Goal: Task Accomplishment & Management: Complete application form

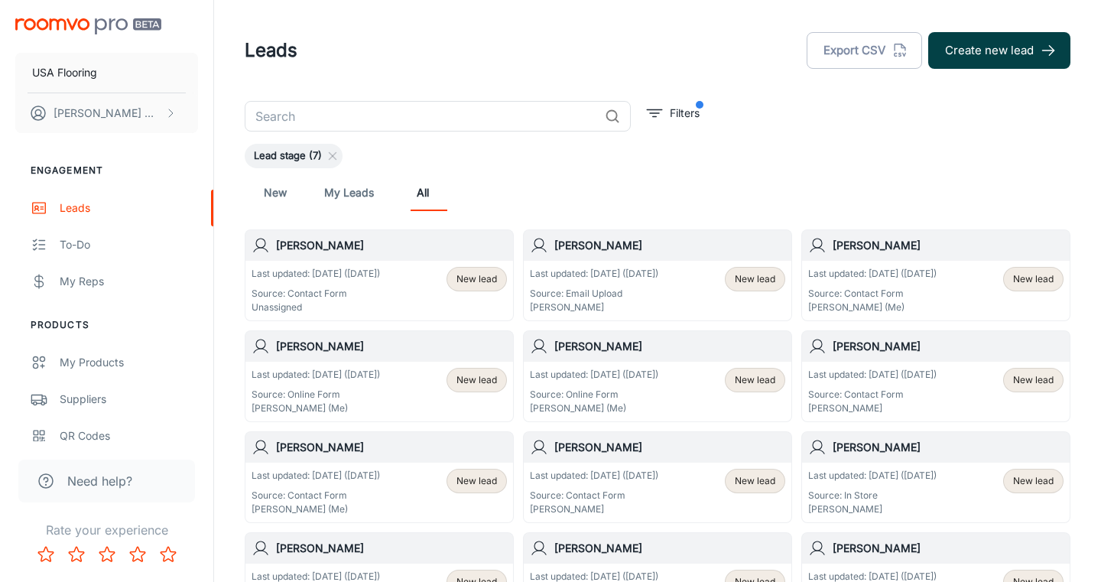
click at [1010, 65] on button "Create new lead" at bounding box center [999, 50] width 142 height 37
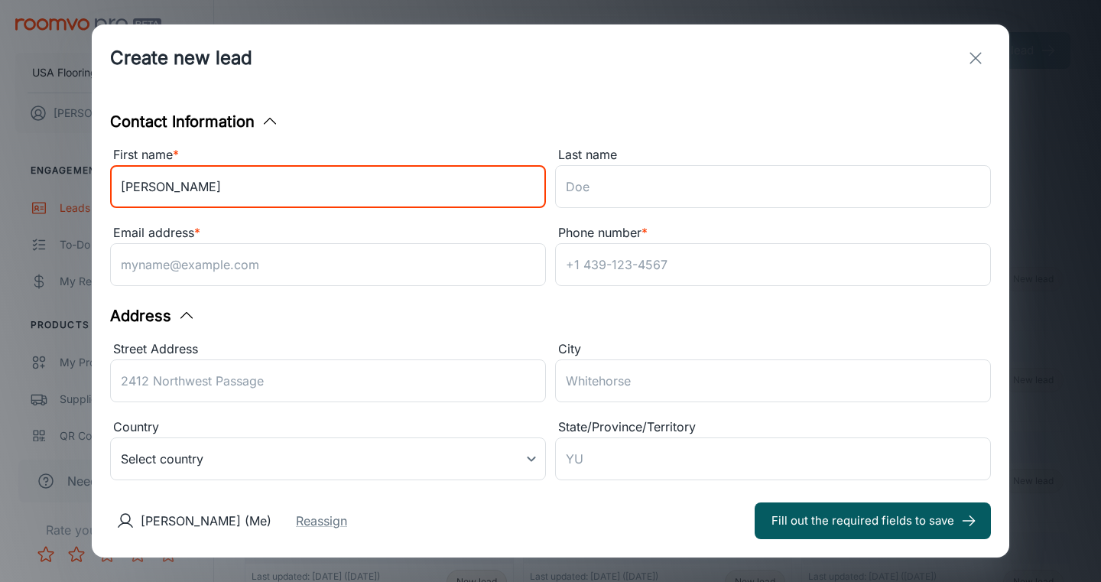
type input "[PERSON_NAME]"
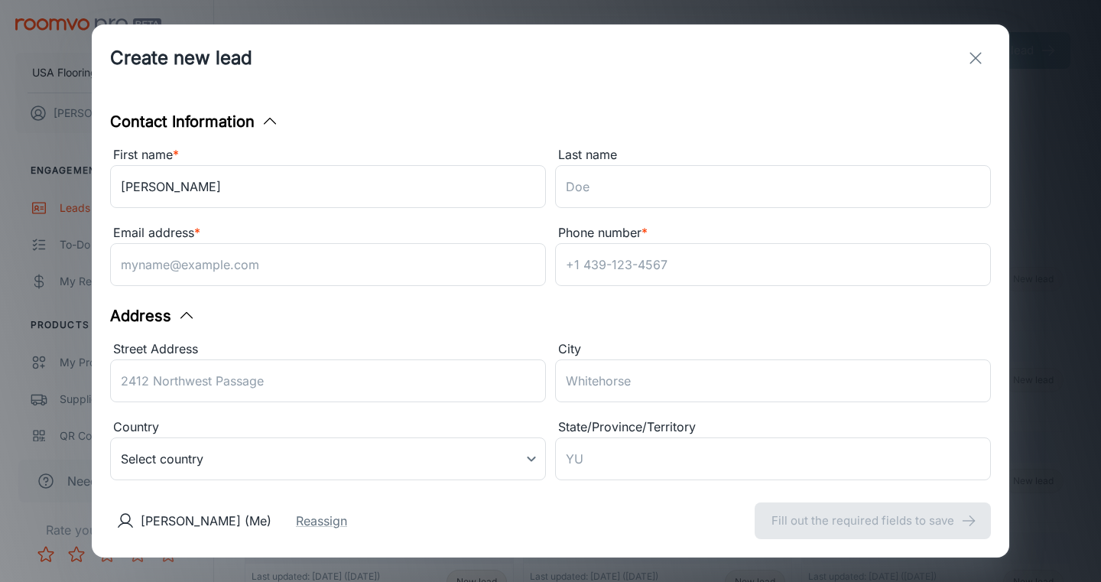
click at [759, 161] on div "Last name" at bounding box center [773, 155] width 436 height 20
click at [759, 165] on input "Last name" at bounding box center [773, 186] width 436 height 43
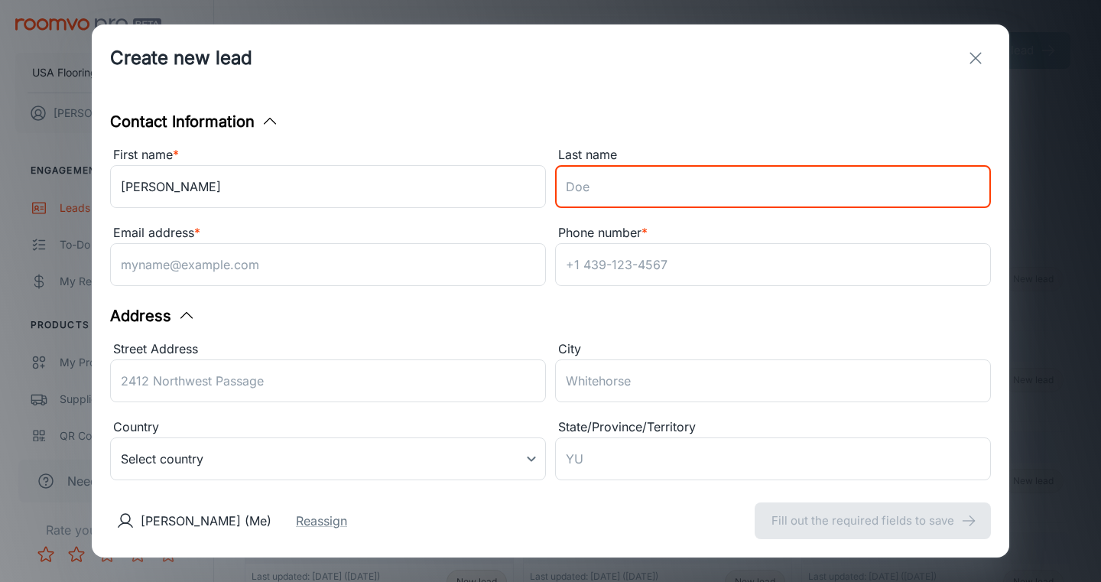
click at [732, 200] on input "Last name" at bounding box center [773, 186] width 436 height 43
type input "[PERSON_NAME]"
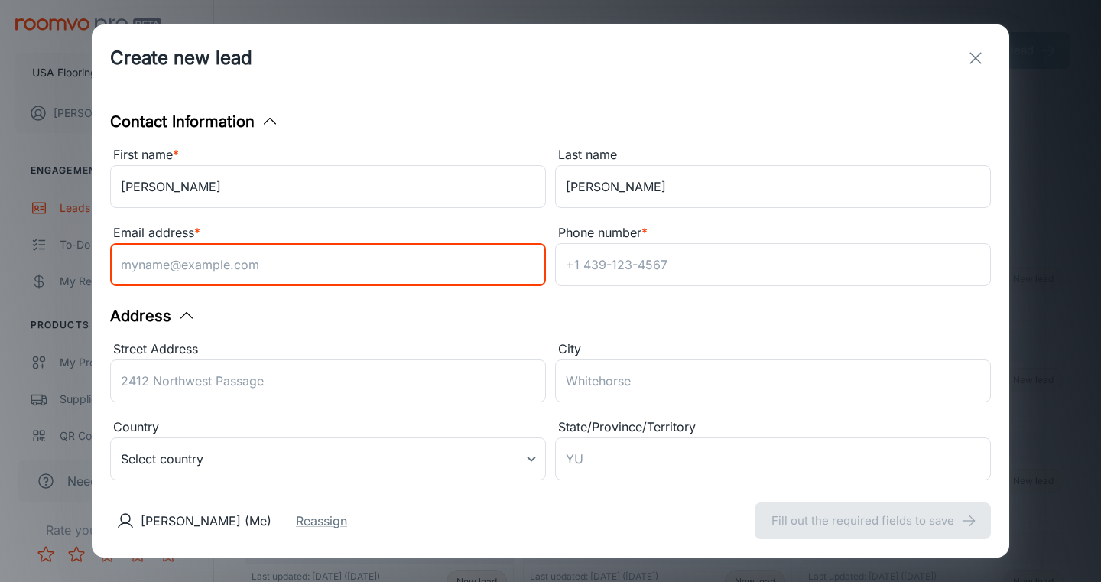
paste input "[EMAIL_ADDRESS][DOMAIN_NAME]"
click at [124, 265] on input "[EMAIL_ADDRESS][DOMAIN_NAME]" at bounding box center [328, 264] width 436 height 43
type input "[EMAIL_ADDRESS][DOMAIN_NAME]"
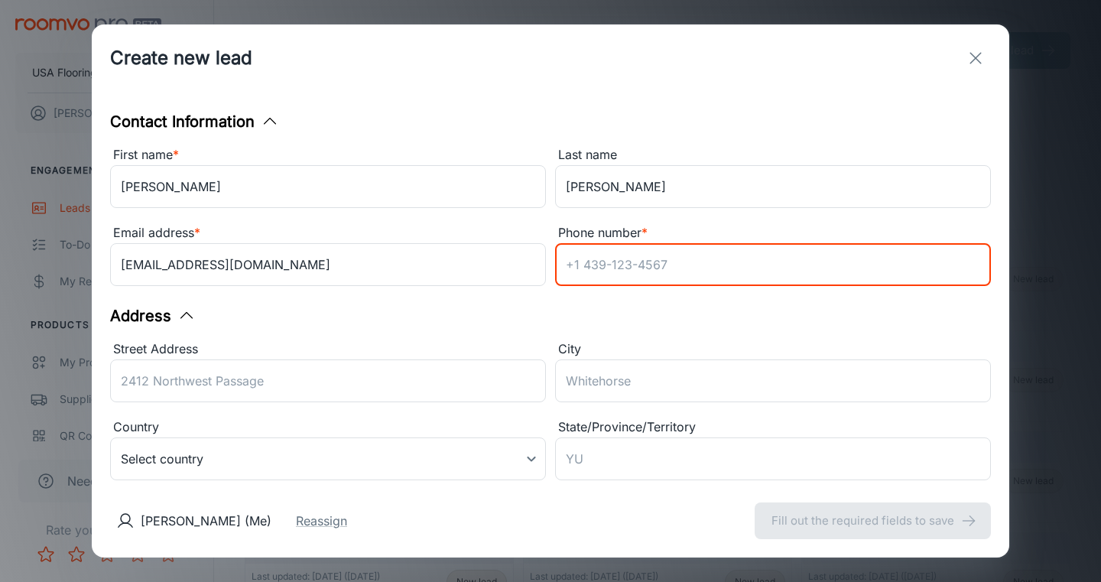
paste input "5409747839"
type input "5409747839"
click at [653, 311] on div "Contact Information First name * [PERSON_NAME] ​ Last name [PERSON_NAME] ​ Emai…" at bounding box center [550, 288] width 917 height 392
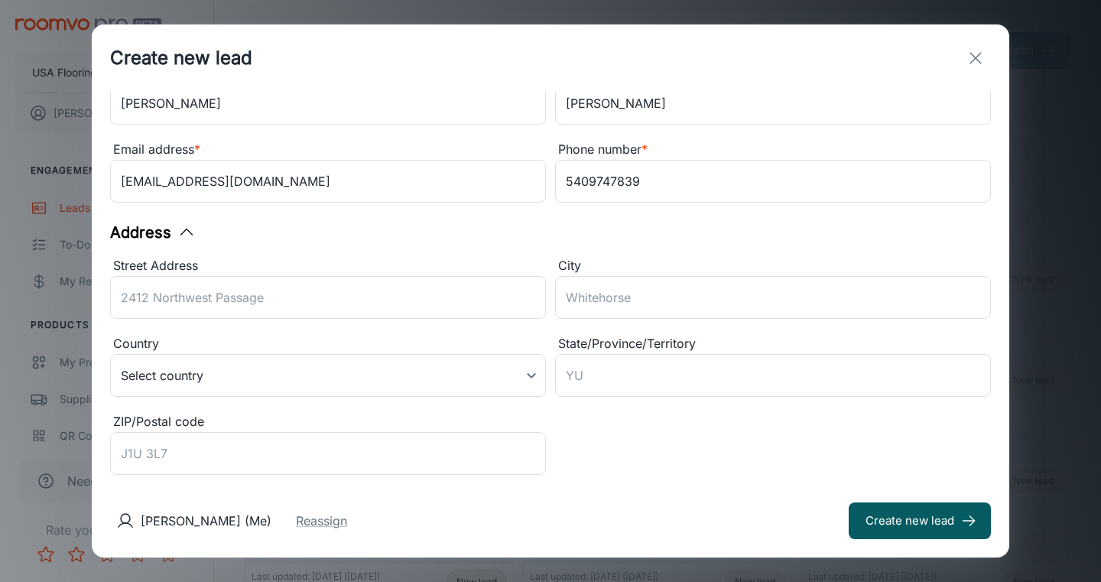
scroll to position [247, 0]
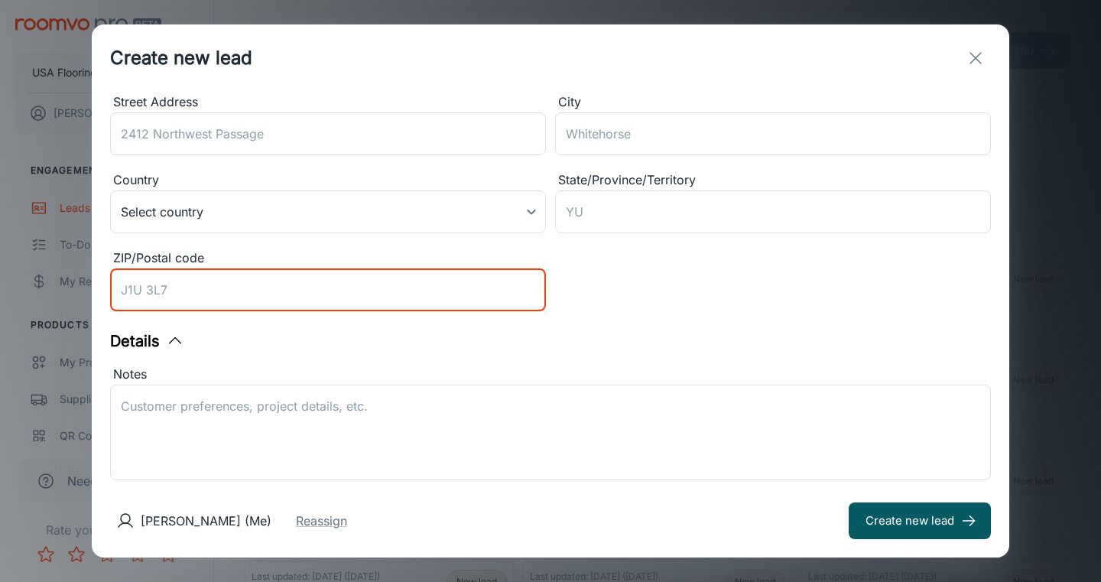
paste input "27604"
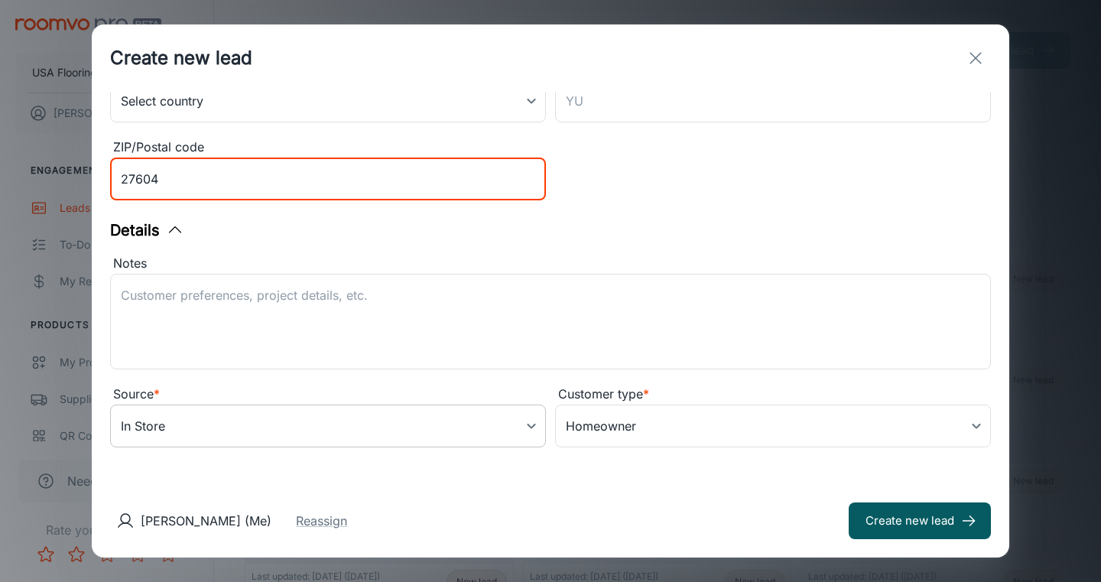
type input "27604"
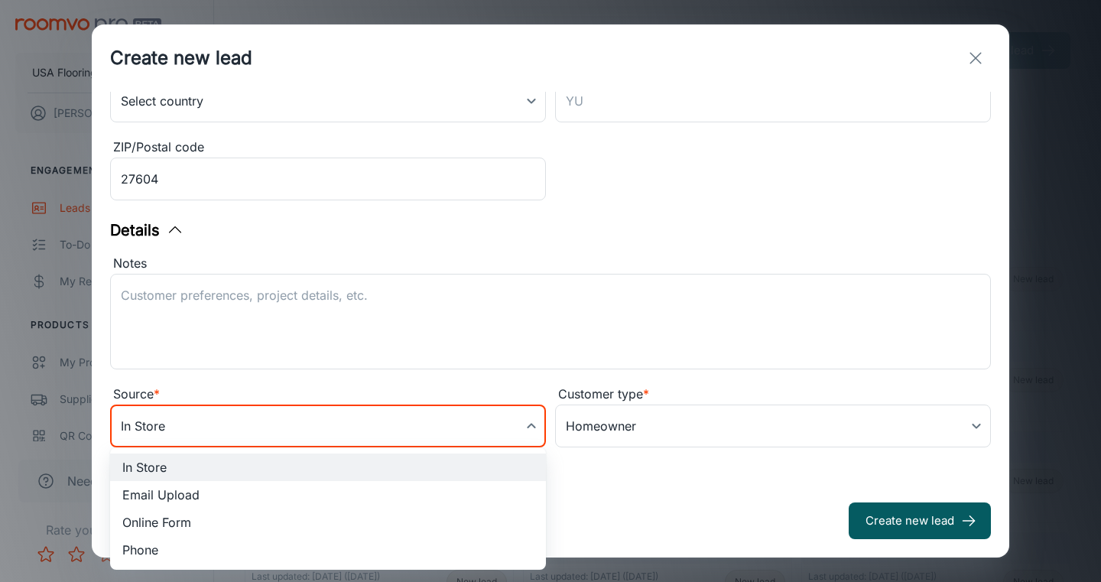
click at [366, 423] on body "USA Flooring [PERSON_NAME] Engagement Leads To-do My Reps Products My Products …" at bounding box center [550, 291] width 1101 height 582
click at [320, 514] on li "Online Form" at bounding box center [328, 522] width 436 height 28
type input "online_form"
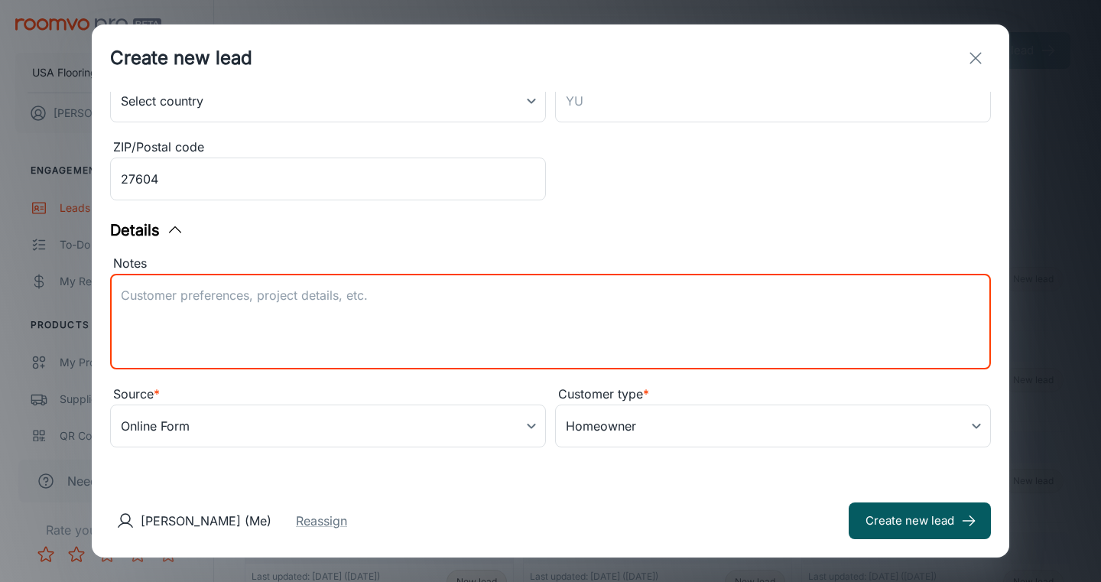
click at [465, 288] on textarea "Notes" at bounding box center [550, 322] width 859 height 70
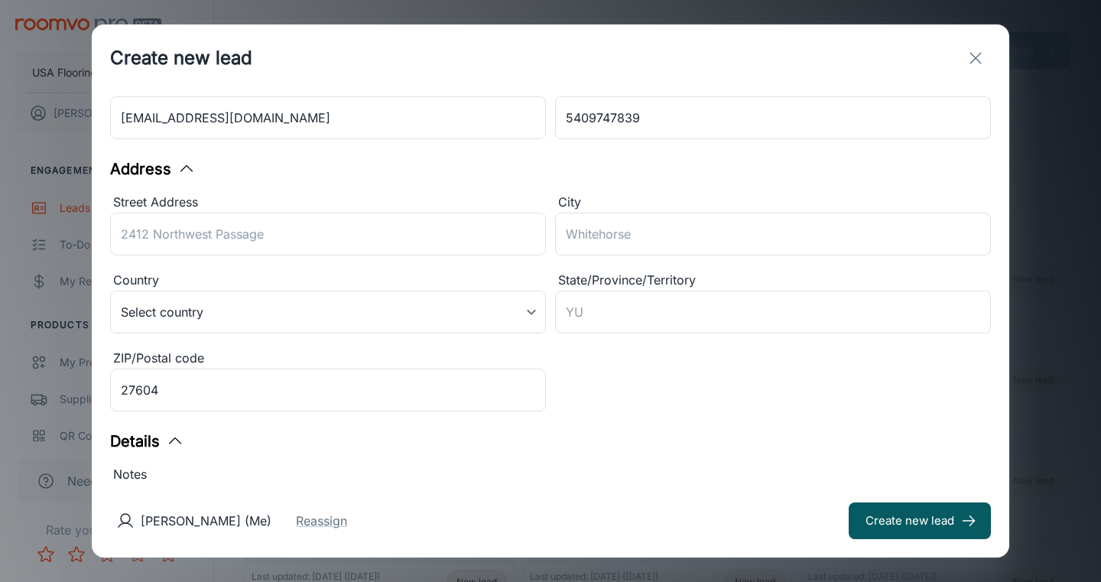
scroll to position [30, 0]
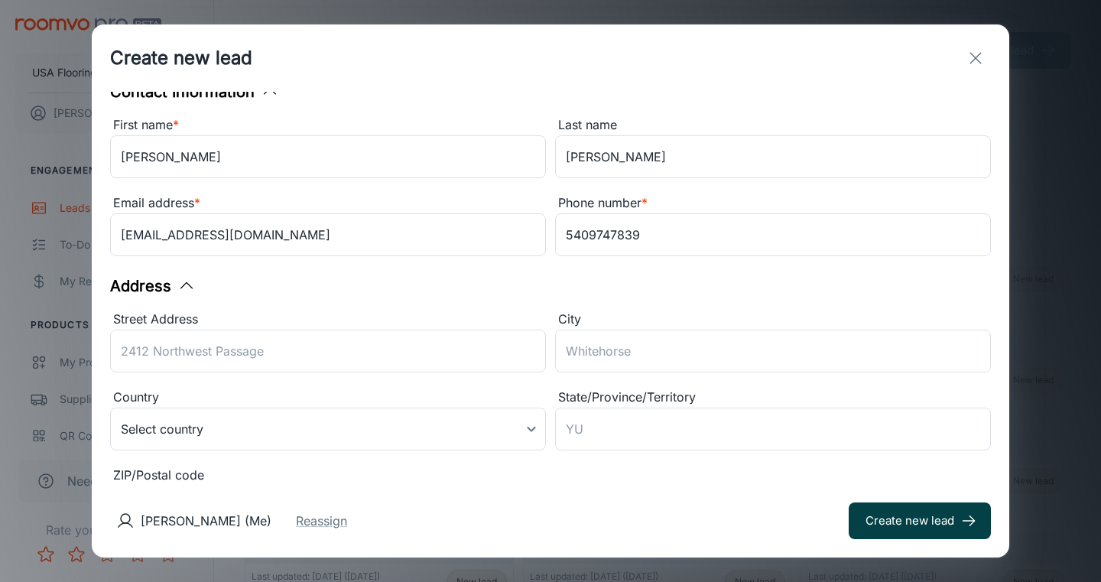
type textarea "Lead received from Daltile."
click at [948, 524] on button "Create new lead" at bounding box center [919, 520] width 142 height 37
type input "in_store"
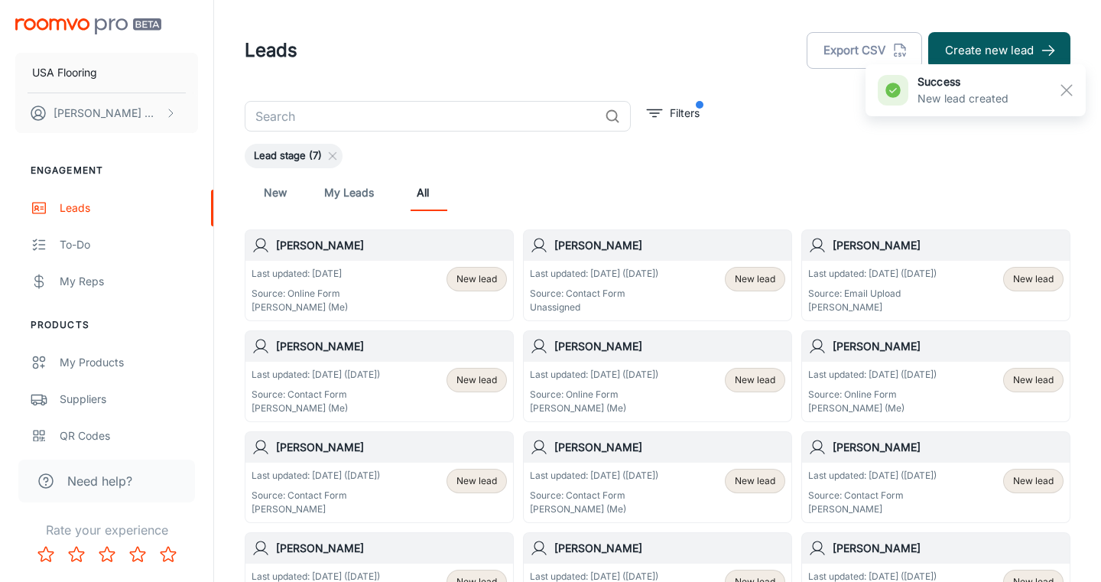
click at [610, 305] on p "Unassigned" at bounding box center [594, 307] width 128 height 14
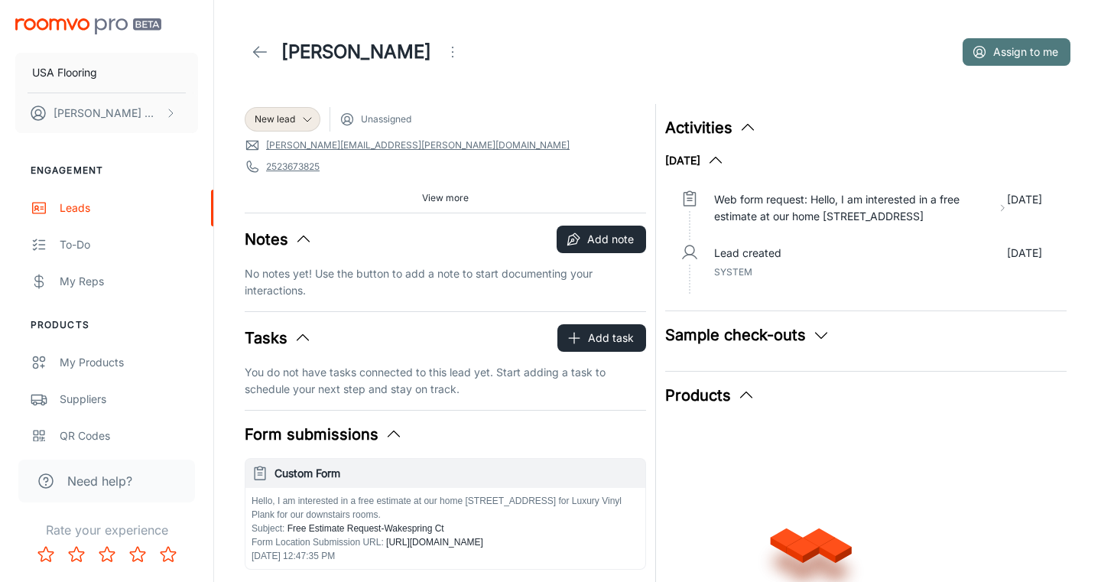
click at [1001, 50] on button "Assign to me" at bounding box center [1016, 52] width 108 height 28
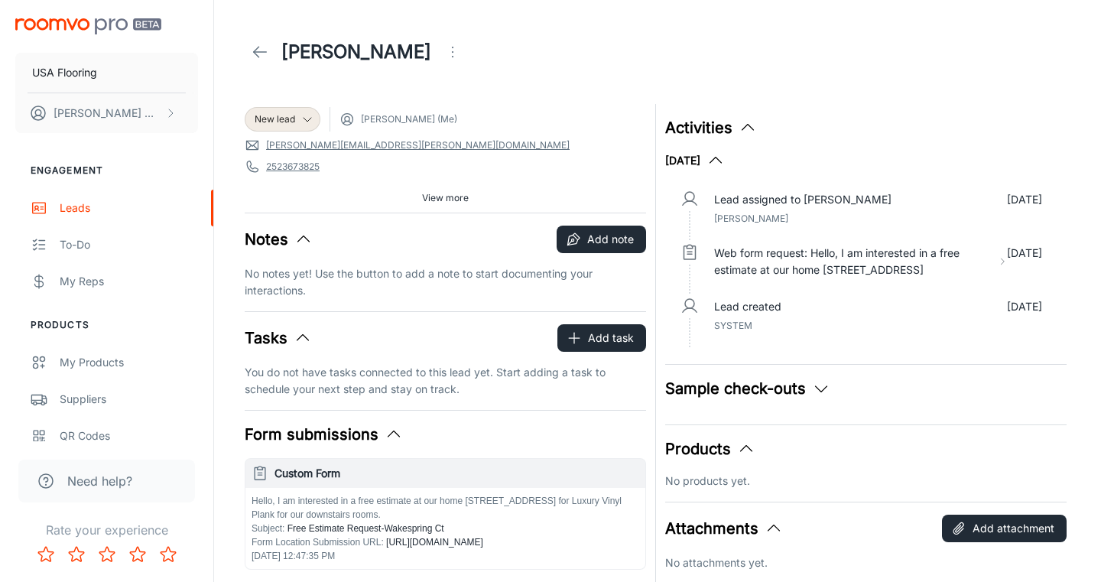
click at [256, 59] on icon at bounding box center [260, 52] width 18 height 18
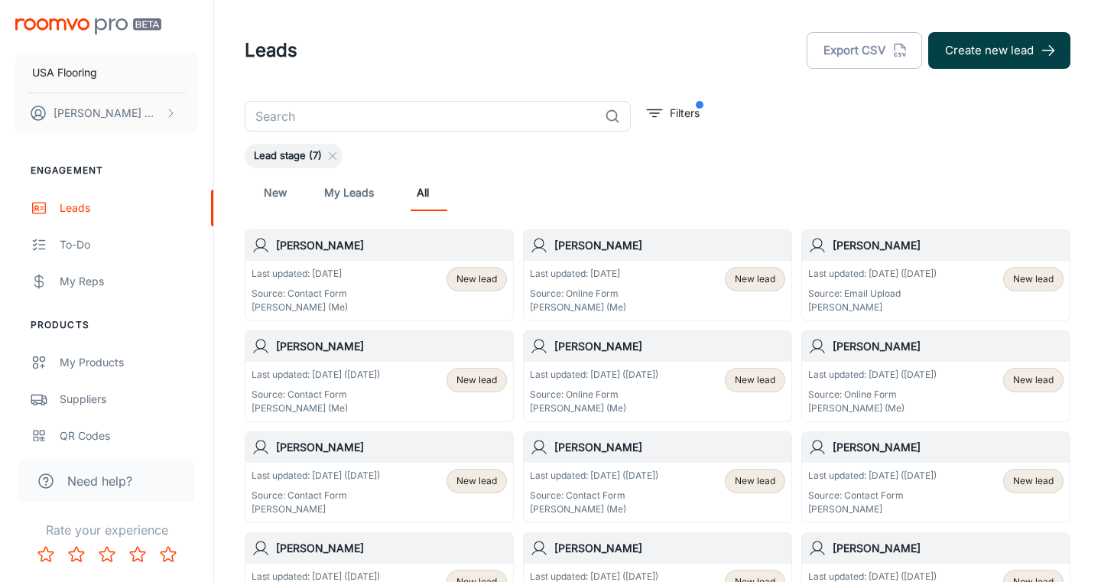
click at [1047, 57] on icon "button" at bounding box center [1047, 50] width 17 height 17
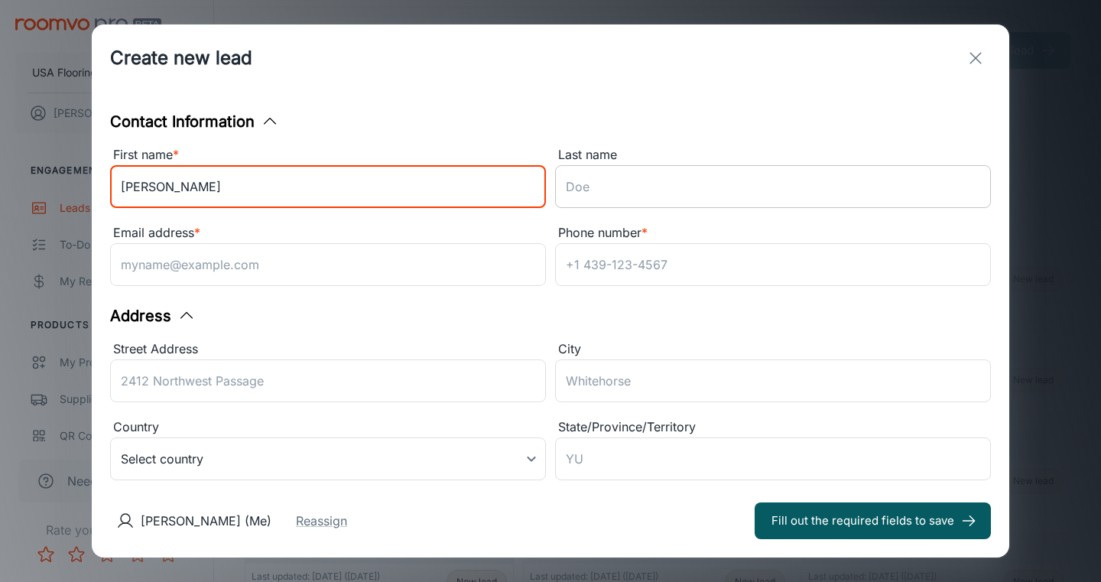
type input "[PERSON_NAME]"
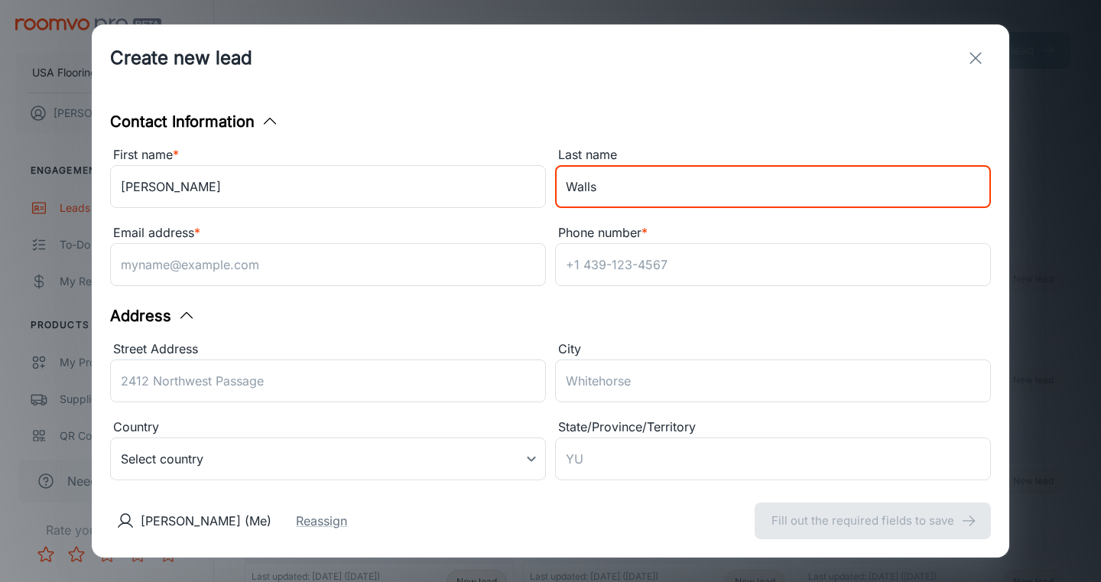
type input "Walls"
click at [680, 310] on div "Address" at bounding box center [550, 315] width 880 height 23
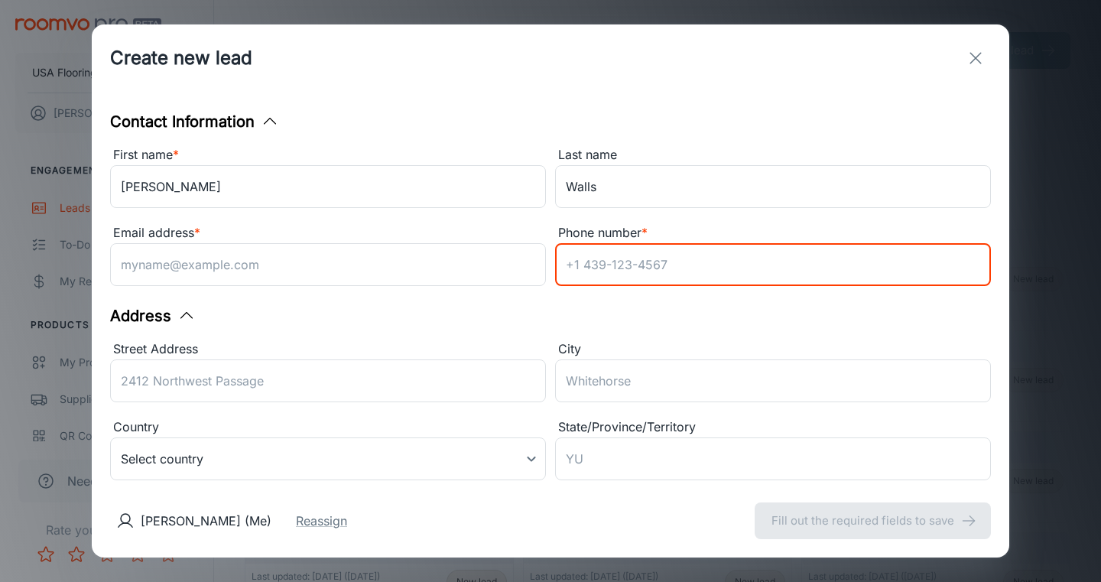
paste input "[PHONE_NUMBER]"
type input "[PHONE_NUMBER]"
paste input "[EMAIL_ADDRESS][DOMAIN_NAME]"
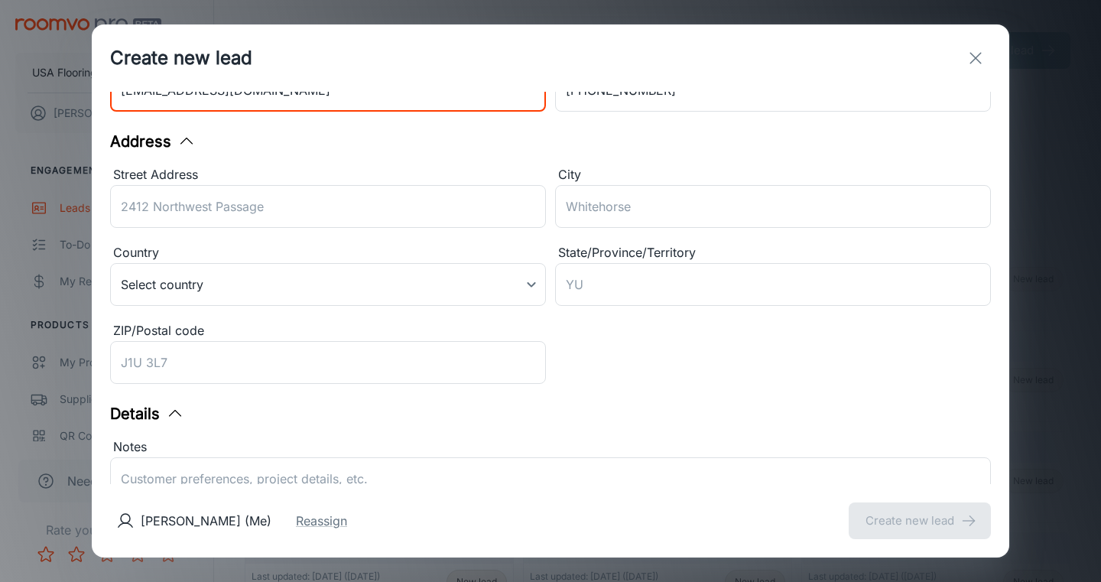
scroll to position [193, 0]
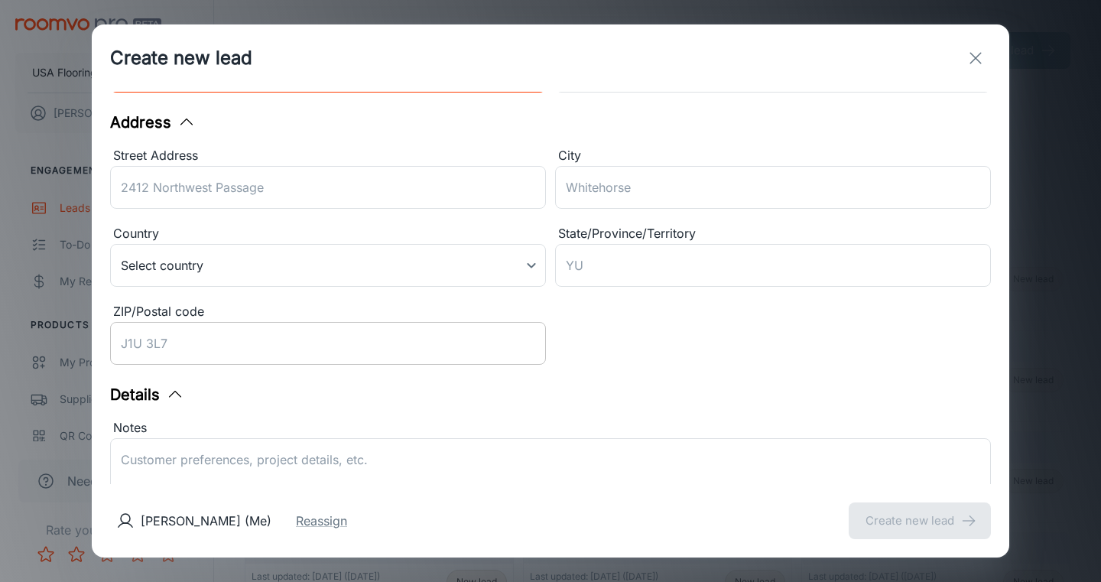
type input "[EMAIL_ADDRESS][DOMAIN_NAME]"
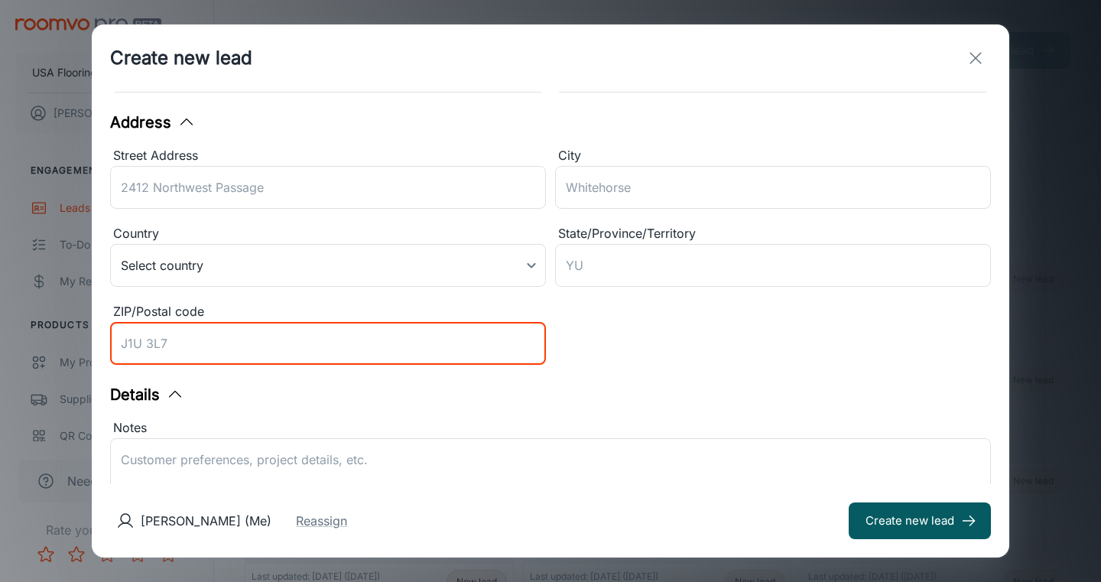
paste input "27587"
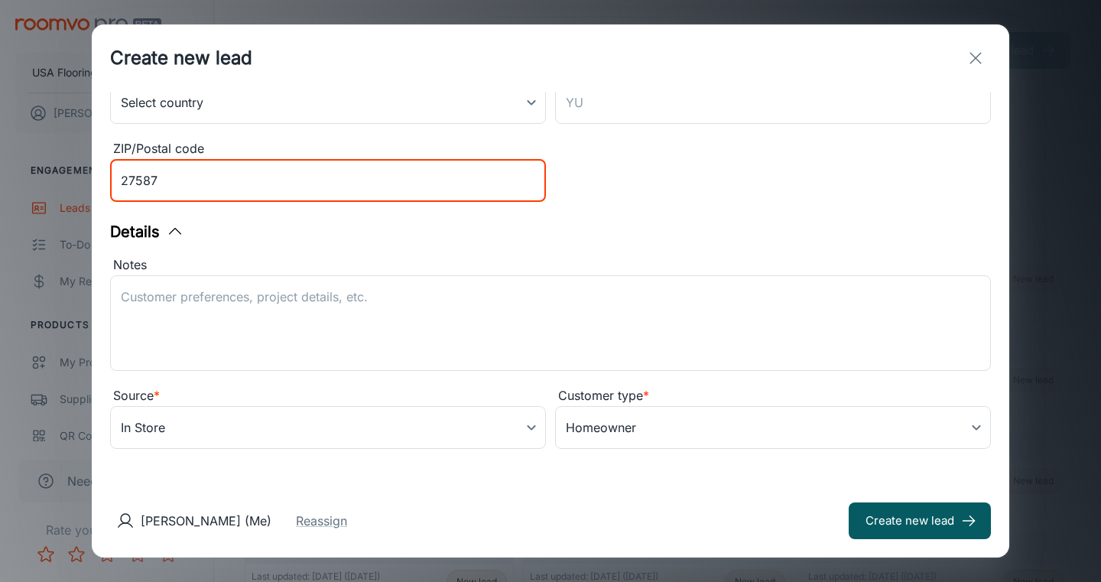
scroll to position [358, 0]
type input "27587"
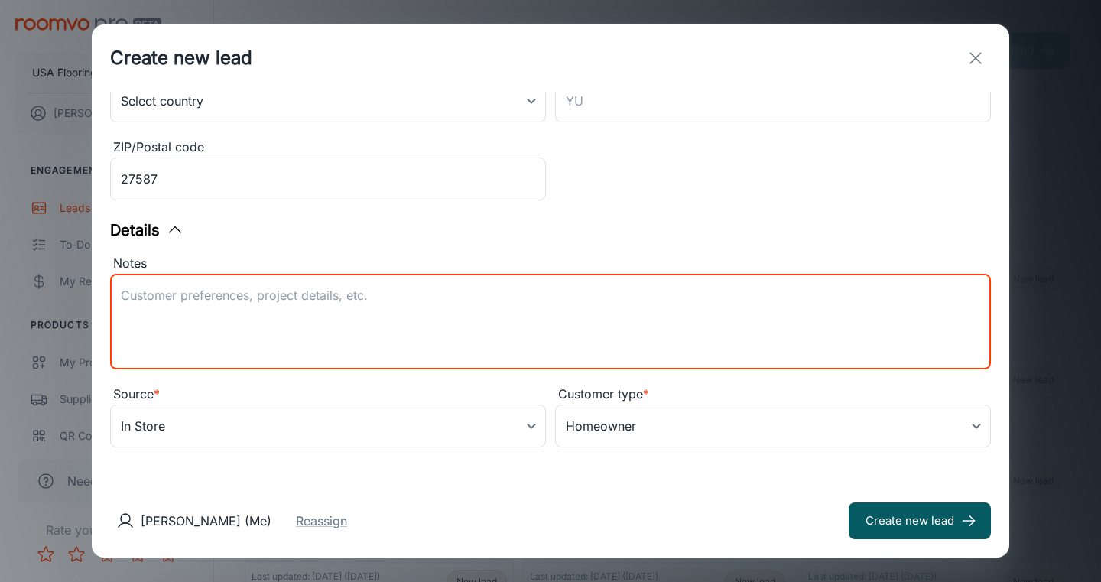
click at [368, 352] on textarea "Notes" at bounding box center [550, 322] width 859 height 70
type textarea "Lead received from Daltile. [PERSON_NAME] is interested in Daltile products for…"
click at [293, 420] on body "USA Flooring [PERSON_NAME] Engagement Leads To-do My Reps Products My Products …" at bounding box center [550, 291] width 1101 height 582
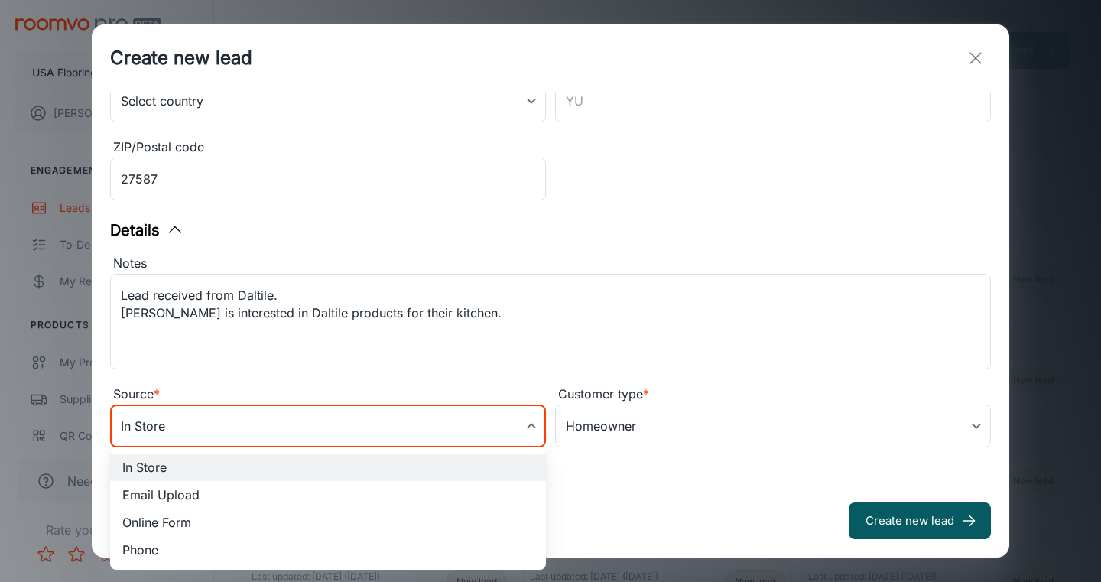
click at [241, 531] on li "Online Form" at bounding box center [328, 522] width 436 height 28
type input "online_form"
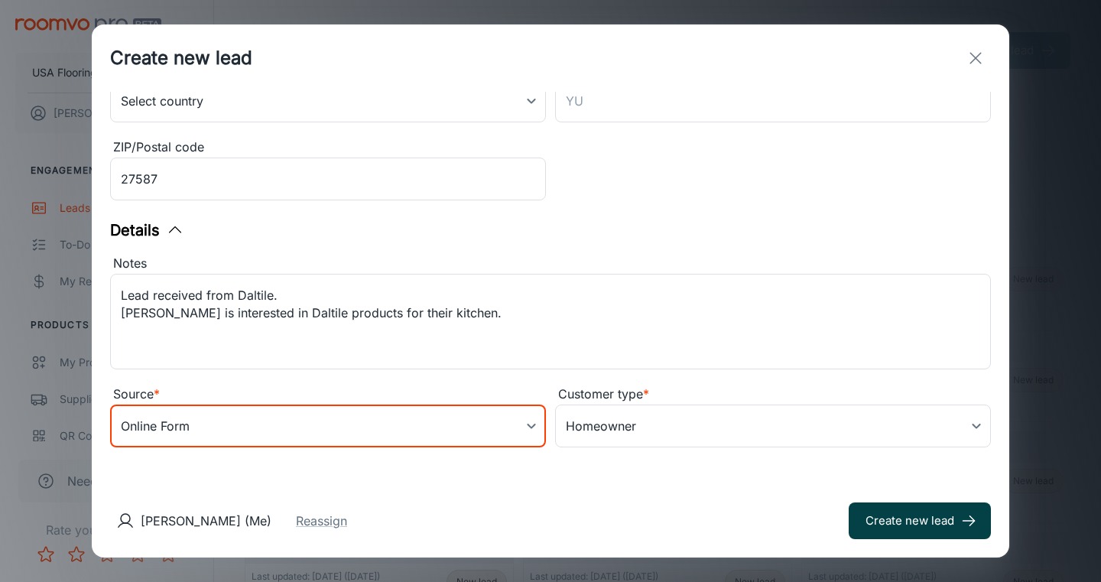
click at [961, 517] on icon "submit" at bounding box center [968, 520] width 17 height 17
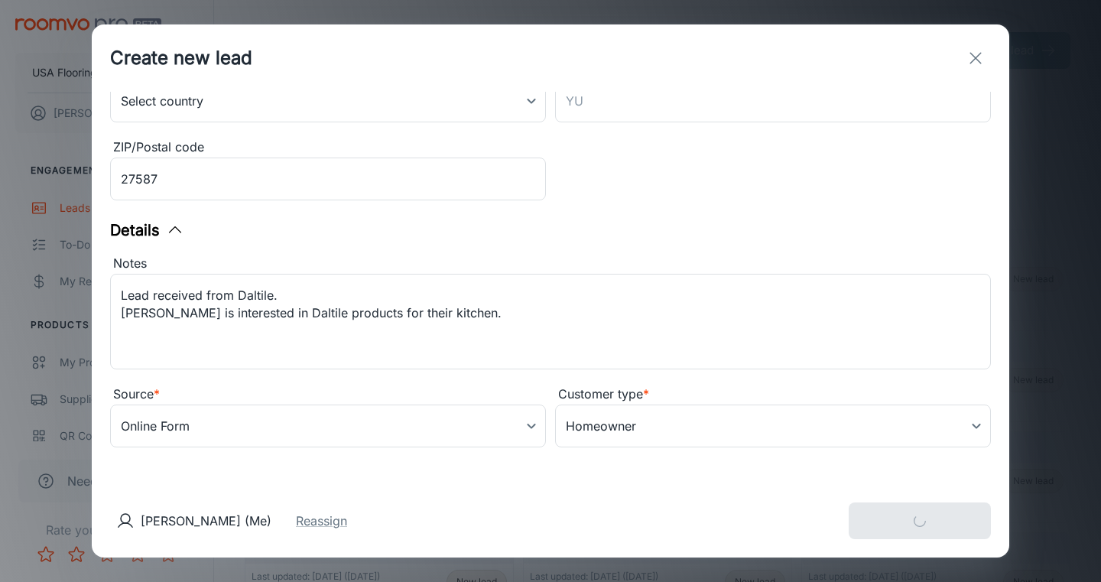
type input "in_store"
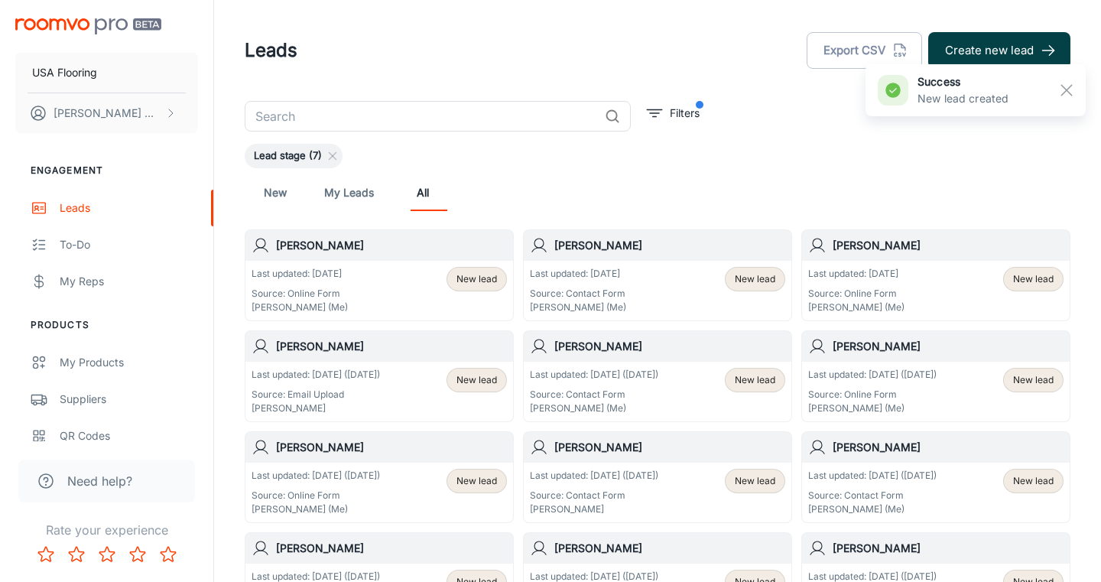
click at [1019, 48] on button "Create new lead" at bounding box center [999, 50] width 142 height 37
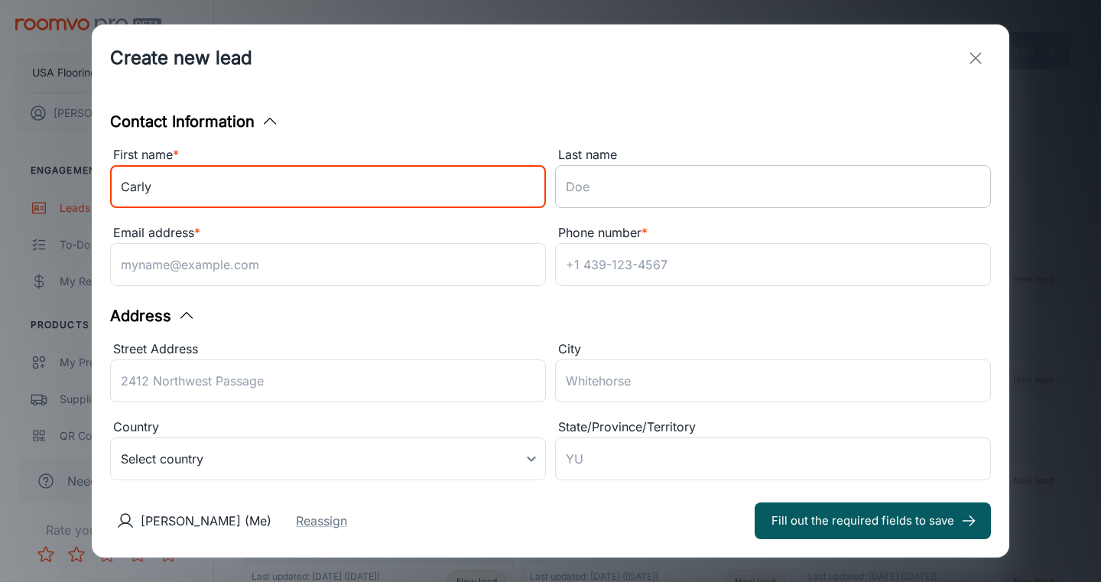
type input "Carly"
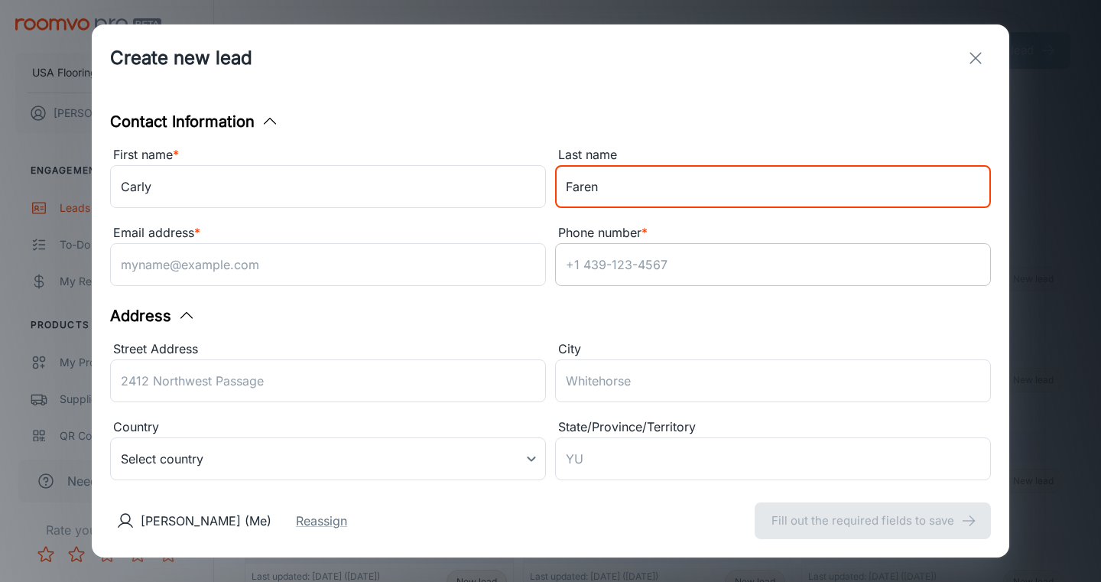
type input "Faren"
paste input "9542587106"
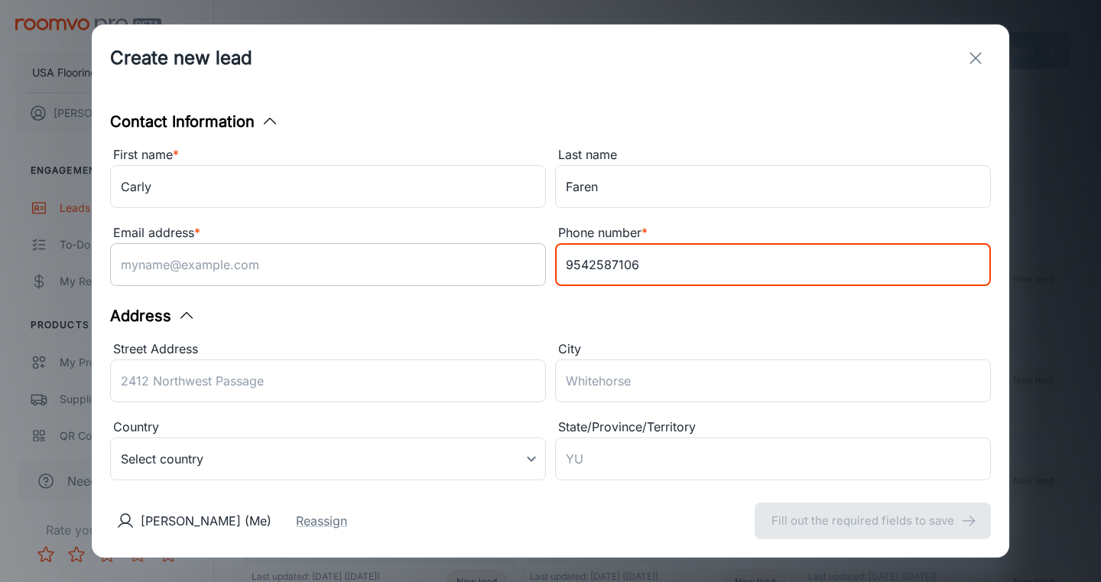
type input "9542587106"
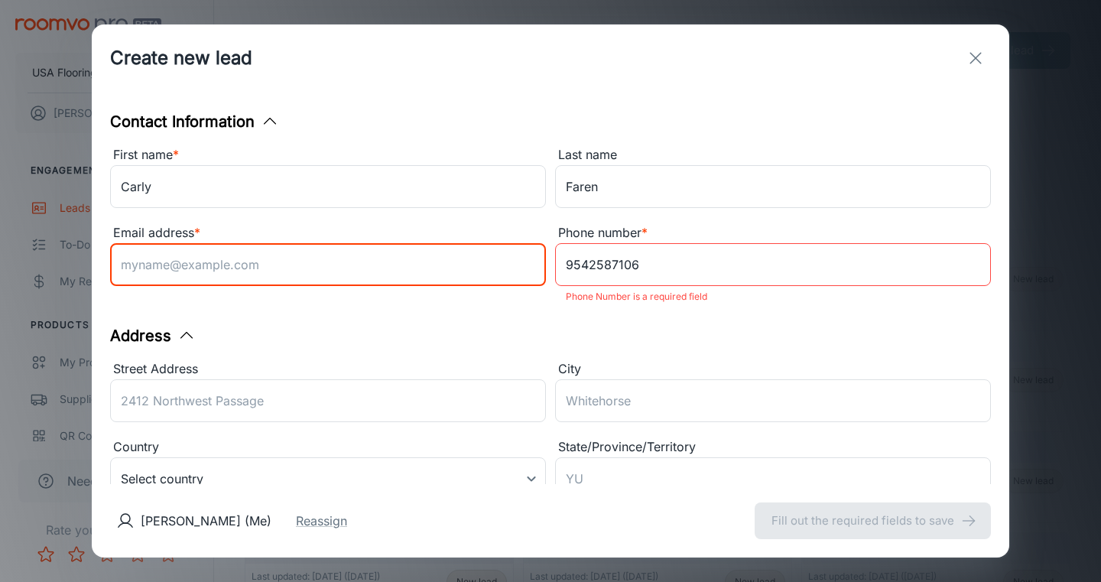
paste input "[EMAIL_ADDRESS][DOMAIN_NAME]"
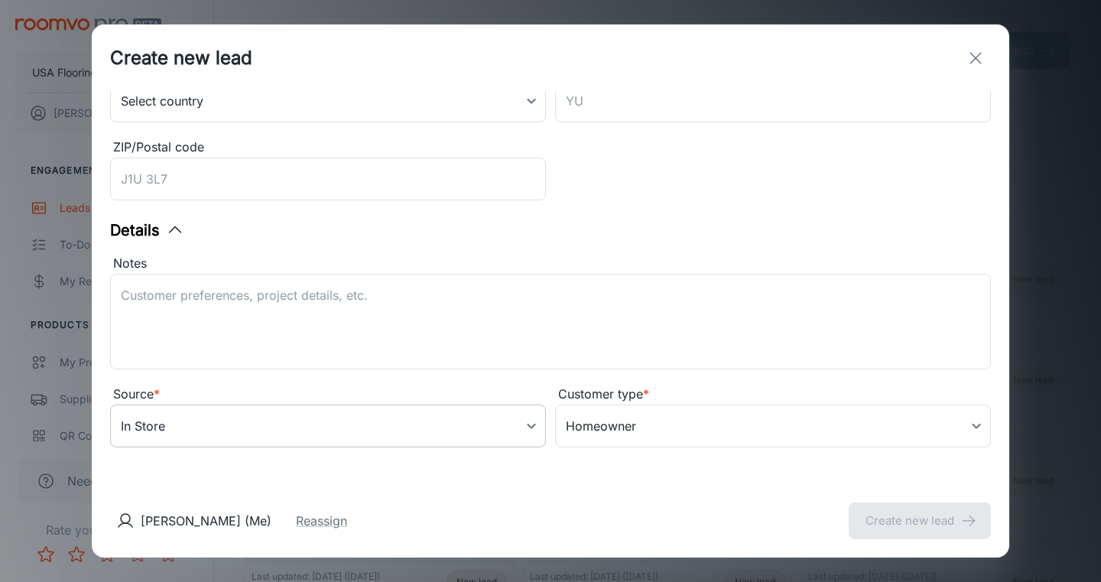
type input "[EMAIL_ADDRESS][DOMAIN_NAME]"
click at [308, 439] on body "USA Flooring [PERSON_NAME] Engagement Leads To-do My Reps Products My Products …" at bounding box center [550, 291] width 1101 height 582
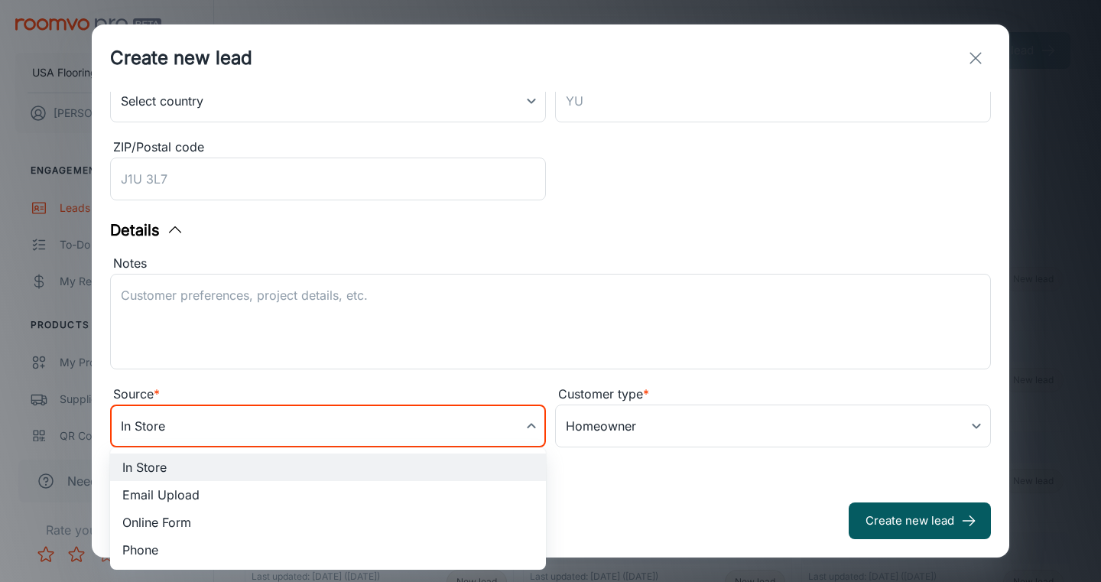
click at [261, 523] on li "Online Form" at bounding box center [328, 522] width 436 height 28
type input "online_form"
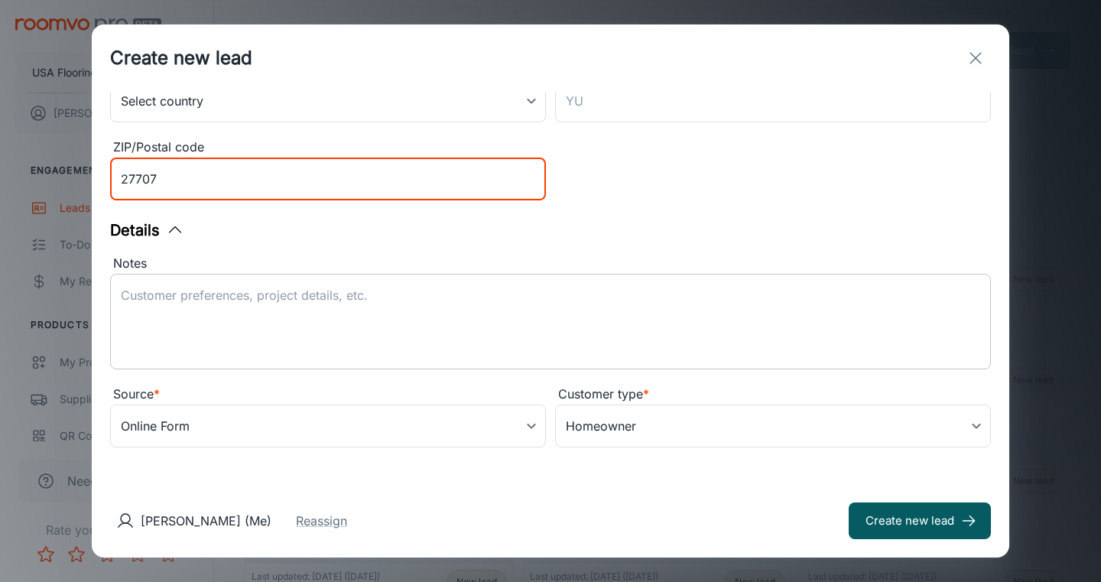
type input "27707"
click at [389, 280] on div "x ​" at bounding box center [550, 322] width 880 height 96
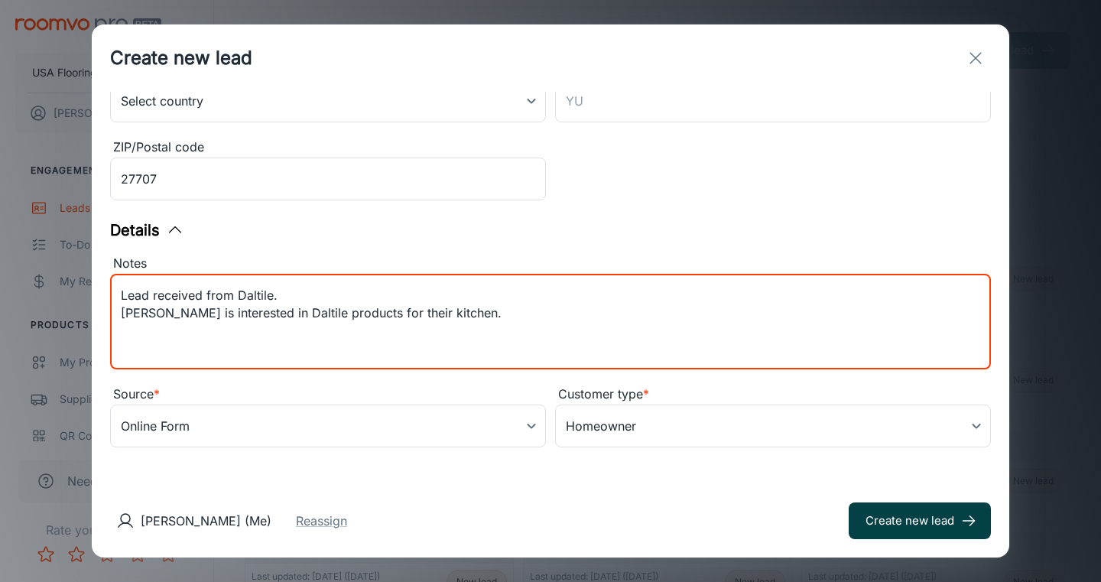
type textarea "Lead received from Daltile. [PERSON_NAME] is interested in Daltile products for…"
click at [880, 514] on button "Create new lead" at bounding box center [919, 520] width 142 height 37
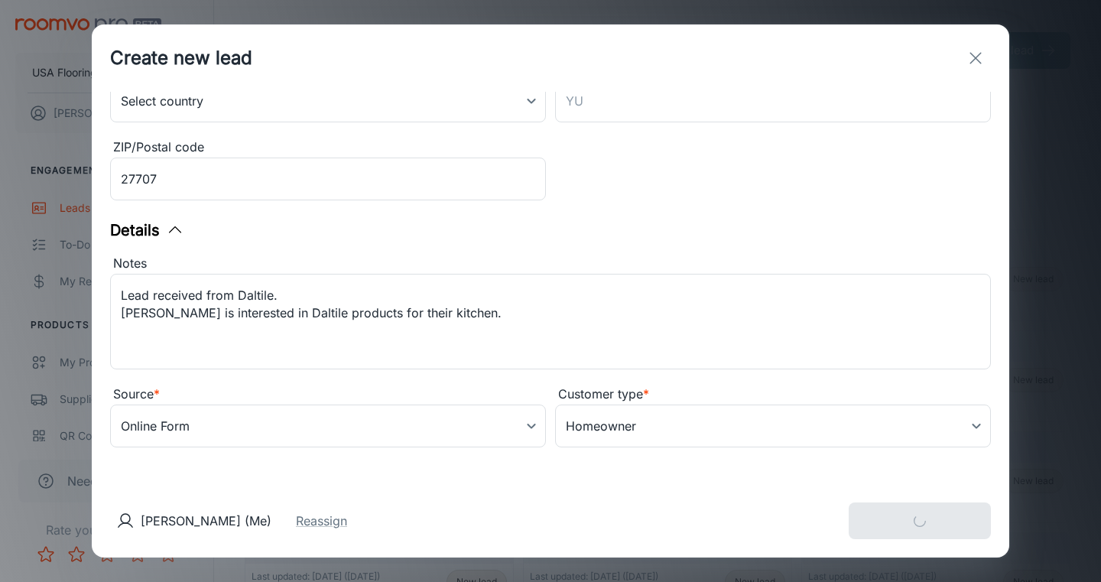
type input "in_store"
